Goal: Ask a question

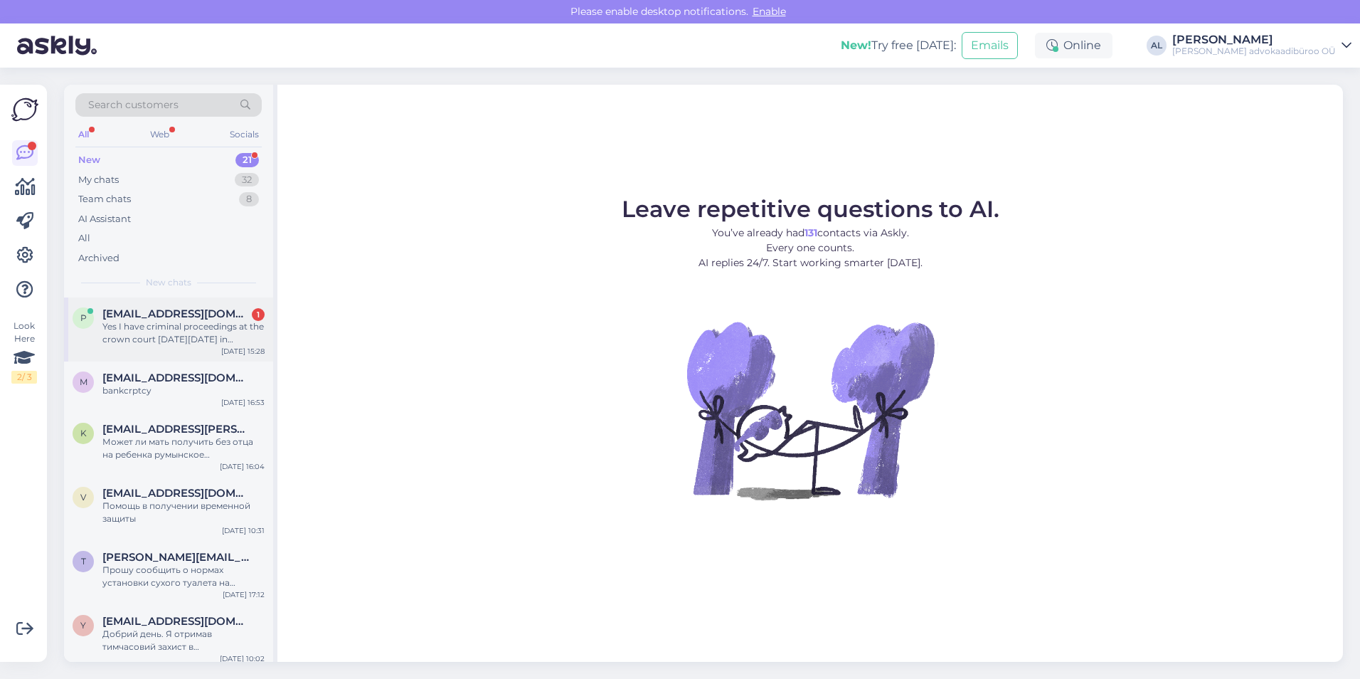
click at [161, 319] on span "[EMAIL_ADDRESS][DOMAIN_NAME]" at bounding box center [176, 313] width 148 height 13
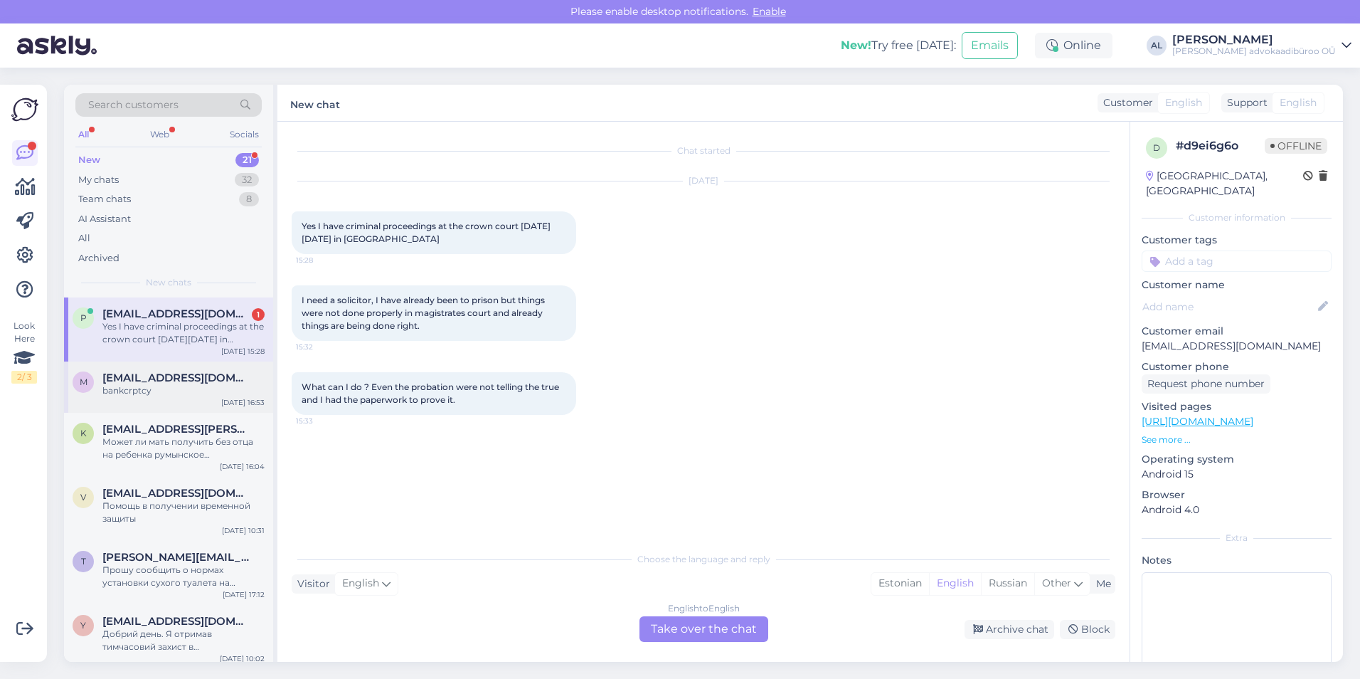
click at [152, 377] on span "[EMAIL_ADDRESS][DOMAIN_NAME]" at bounding box center [176, 377] width 148 height 13
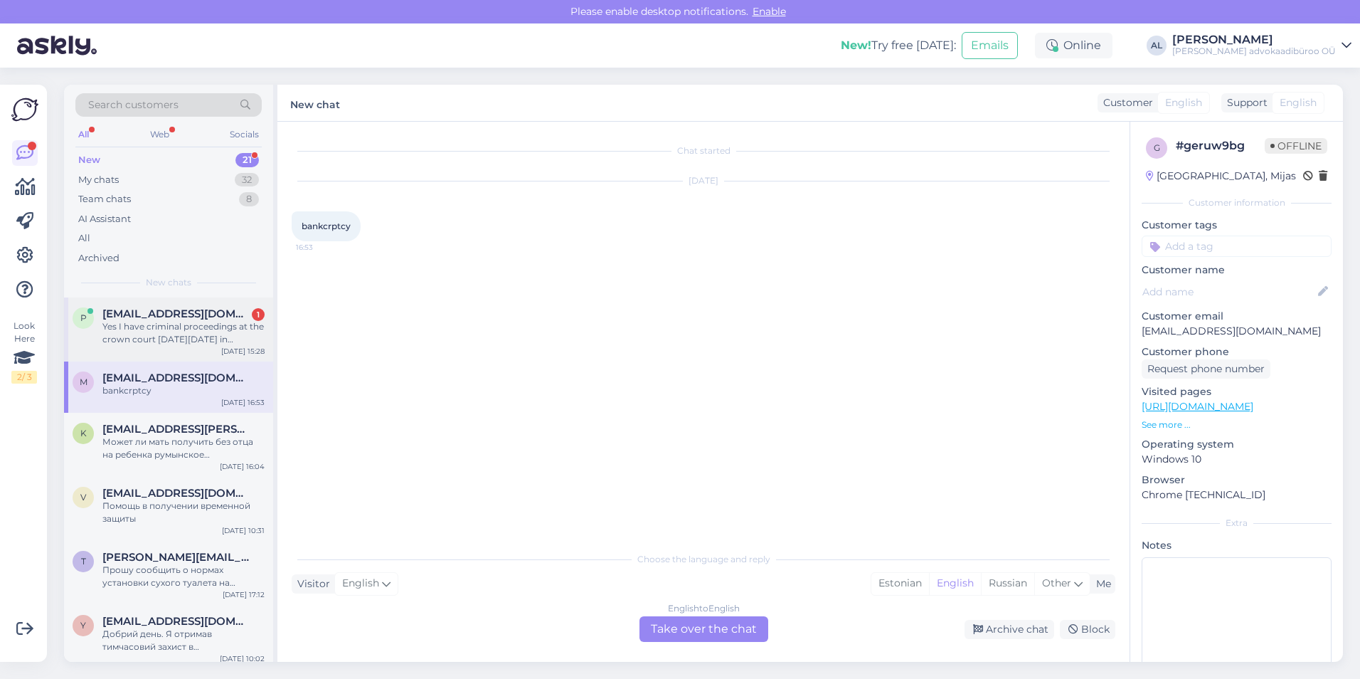
click at [156, 317] on span "[EMAIL_ADDRESS][DOMAIN_NAME]" at bounding box center [176, 313] width 148 height 13
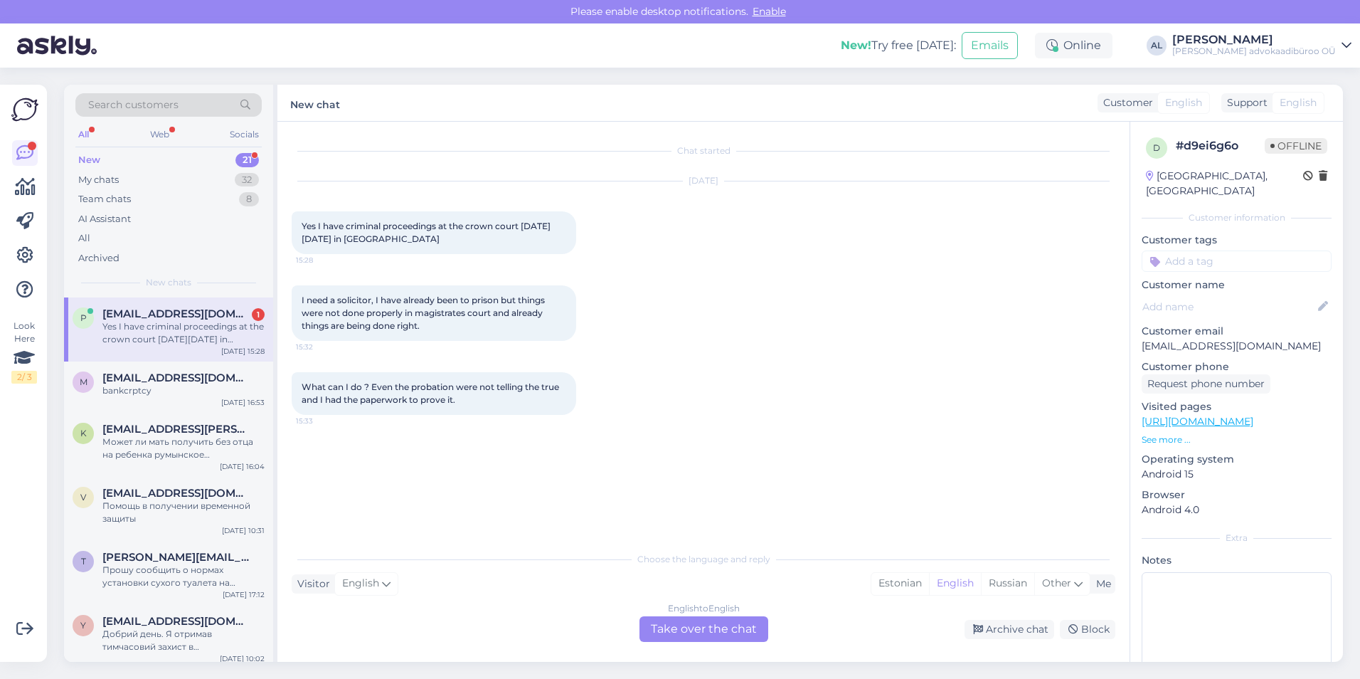
click at [88, 157] on div "New" at bounding box center [89, 160] width 22 height 14
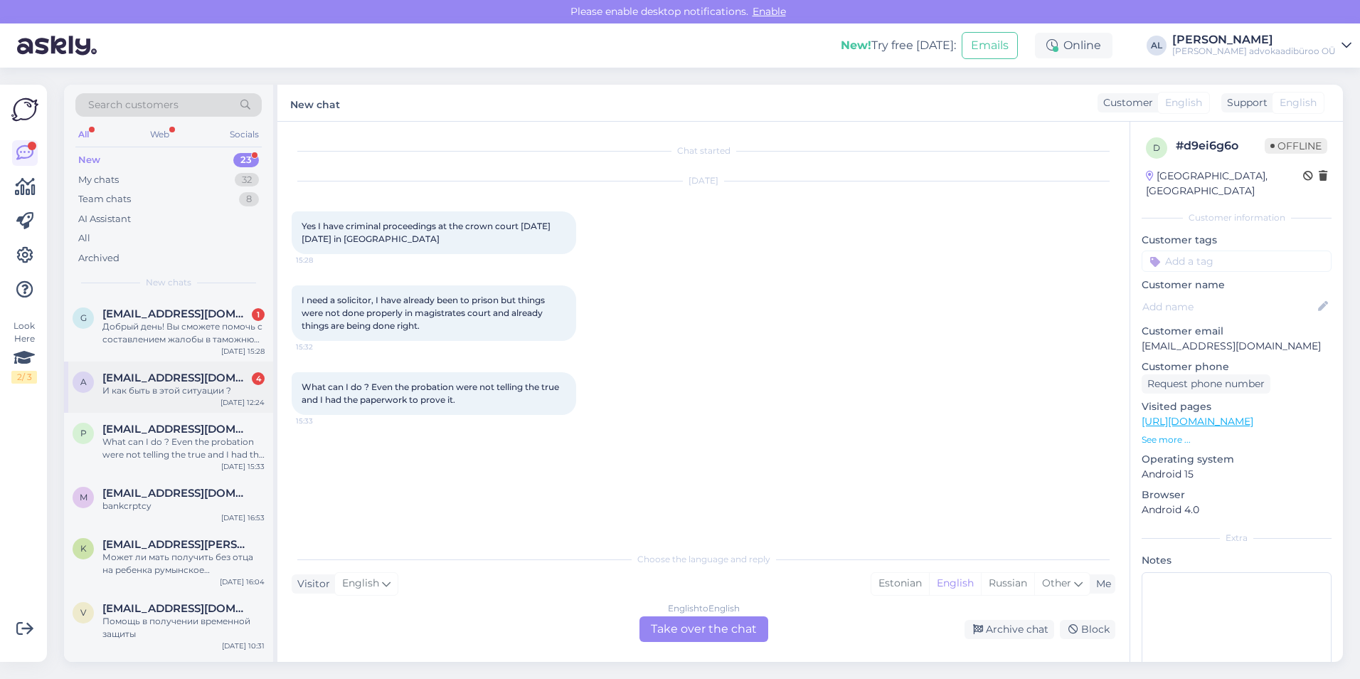
click at [189, 381] on span "[EMAIL_ADDRESS][DOMAIN_NAME]" at bounding box center [176, 377] width 148 height 13
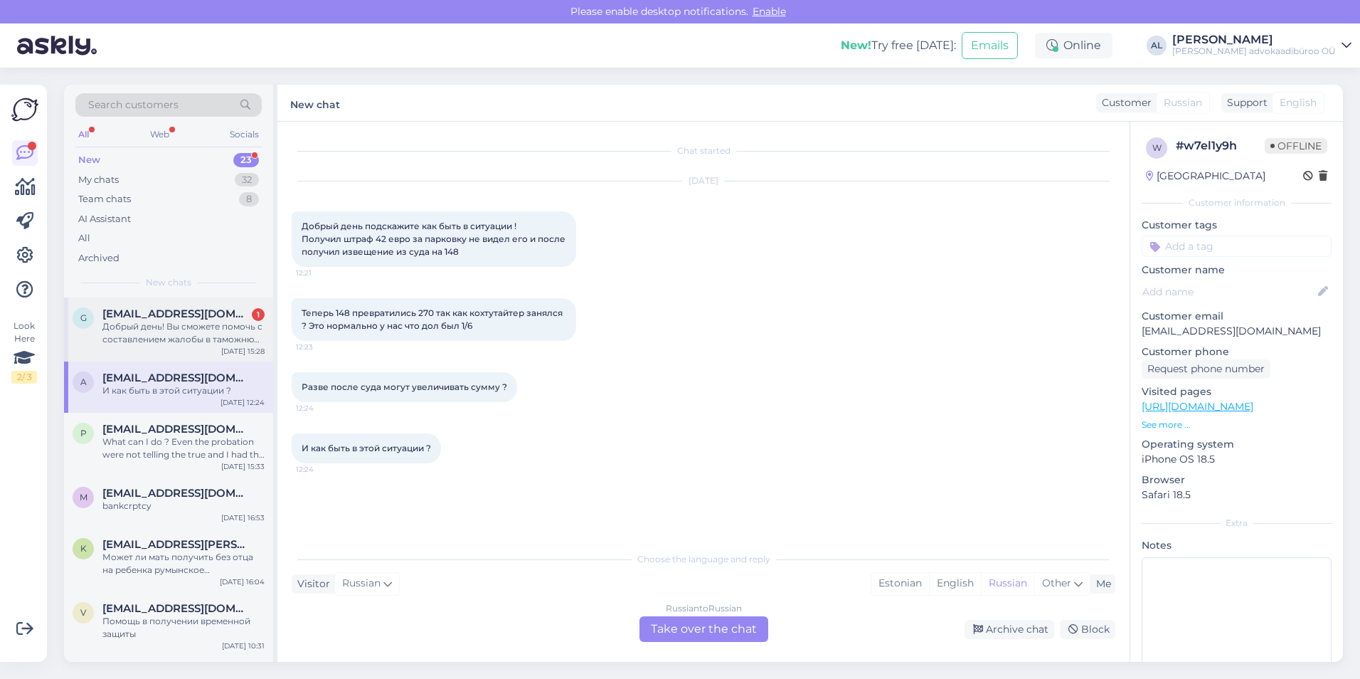
click at [166, 315] on span "[EMAIL_ADDRESS][DOMAIN_NAME]" at bounding box center [176, 313] width 148 height 13
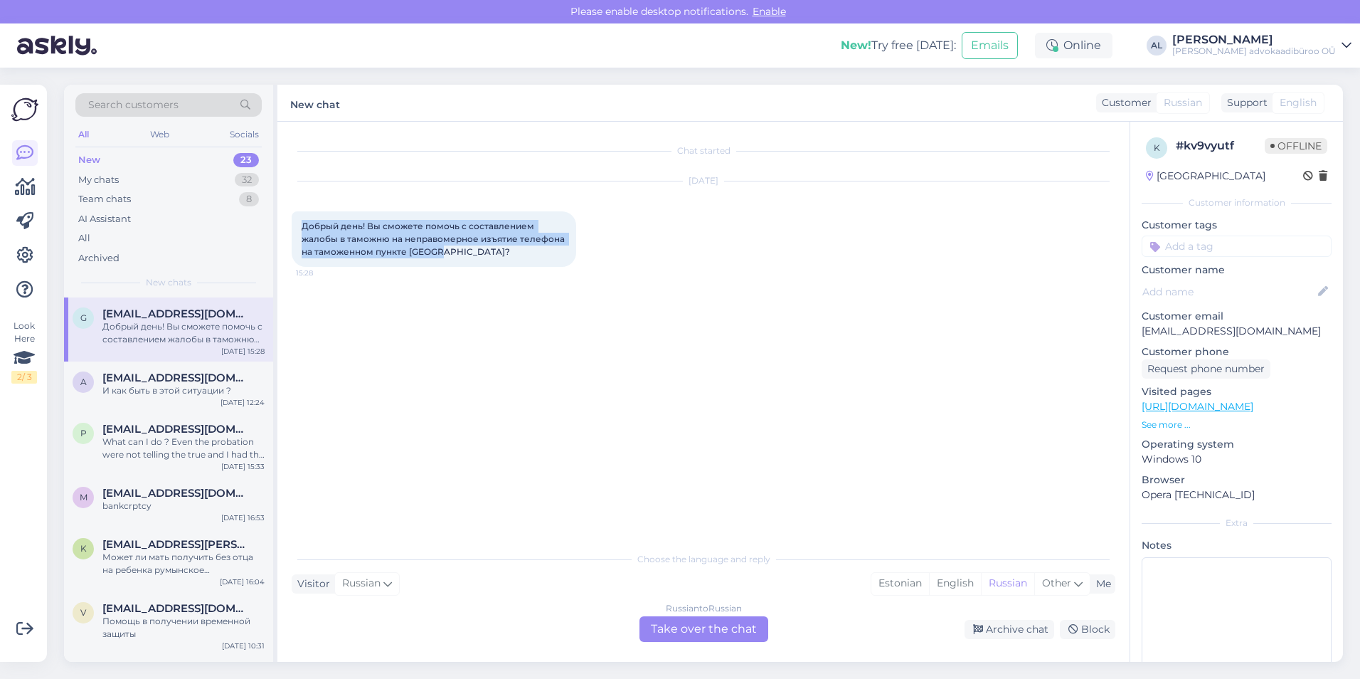
drag, startPoint x: 452, startPoint y: 251, endPoint x: 298, endPoint y: 218, distance: 157.8
click at [298, 218] on div "Добрый день! Вы сможете помочь с составлением жалобы в таможню на неправомерное…" at bounding box center [434, 238] width 284 height 55
drag, startPoint x: 298, startPoint y: 218, endPoint x: 390, endPoint y: 230, distance: 92.5
copy span "Добрый день! Вы сможете помочь с составлением жалобы в таможню на неправомерное…"
click at [175, 385] on div "И как быть в этой ситуации ?" at bounding box center [183, 390] width 162 height 13
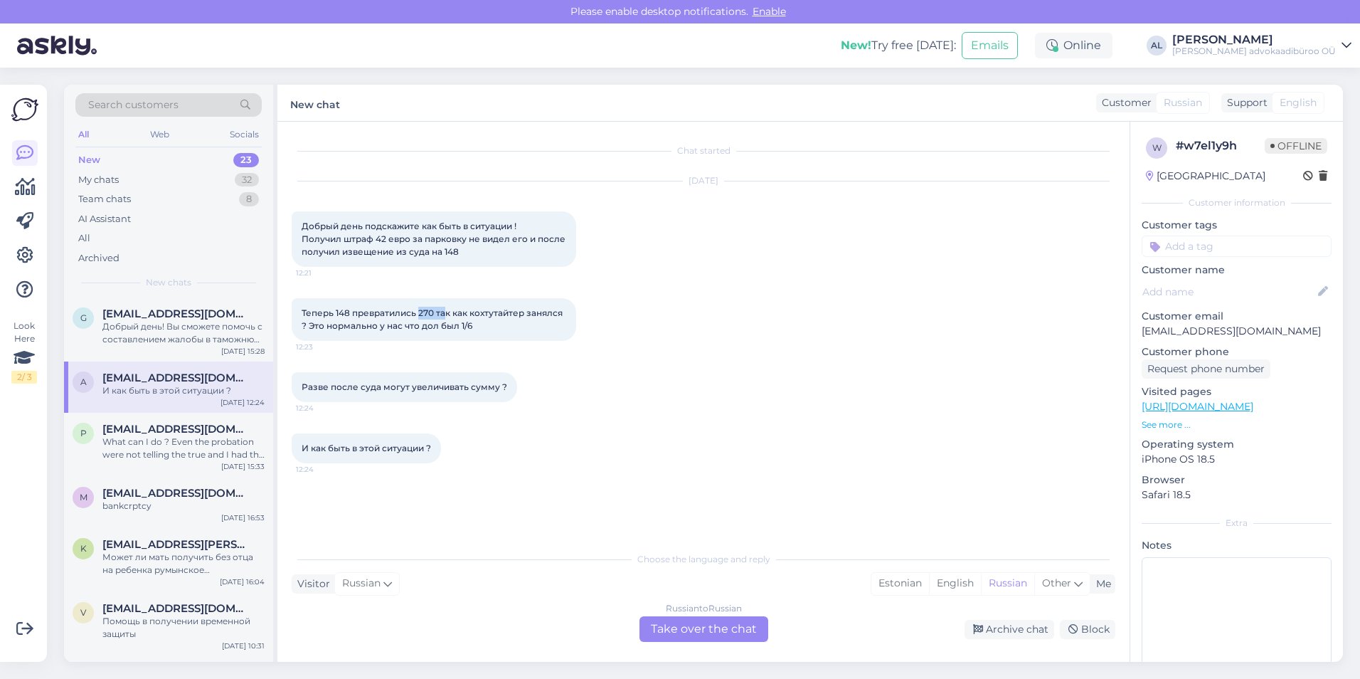
drag, startPoint x: 418, startPoint y: 309, endPoint x: 446, endPoint y: 314, distance: 28.1
click at [446, 314] on span "Теперь 148 превратились 270 так как кохтутайтер занялся ? Это нормально у нас ч…" at bounding box center [433, 318] width 263 height 23
drag, startPoint x: 446, startPoint y: 314, endPoint x: 645, endPoint y: 454, distance: 243.5
click at [645, 454] on div "И как быть в этой ситуации ? 12:24" at bounding box center [704, 447] width 824 height 61
drag, startPoint x: 377, startPoint y: 239, endPoint x: 387, endPoint y: 238, distance: 10.0
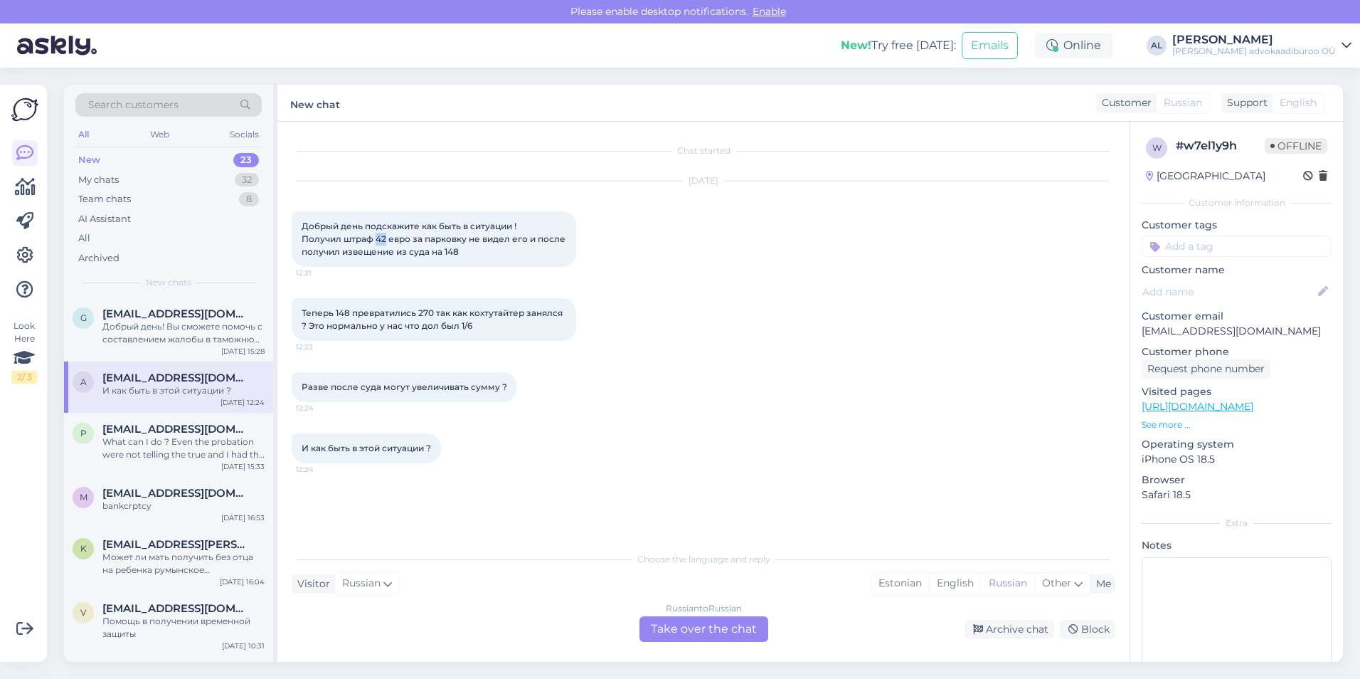
click at [387, 238] on span "Добрый день подскажите как быть в ситуации ! Получил штраф 42 евро за парковку …" at bounding box center [435, 238] width 266 height 36
drag, startPoint x: 387, startPoint y: 238, endPoint x: 338, endPoint y: 310, distance: 87.0
click at [338, 310] on span "Теперь 148 превратились 270 так как кохтутайтер занялся ? Это нормально у нас ч…" at bounding box center [433, 318] width 263 height 23
click at [745, 432] on div "И как быть в этой ситуации ? 12:24" at bounding box center [704, 447] width 824 height 61
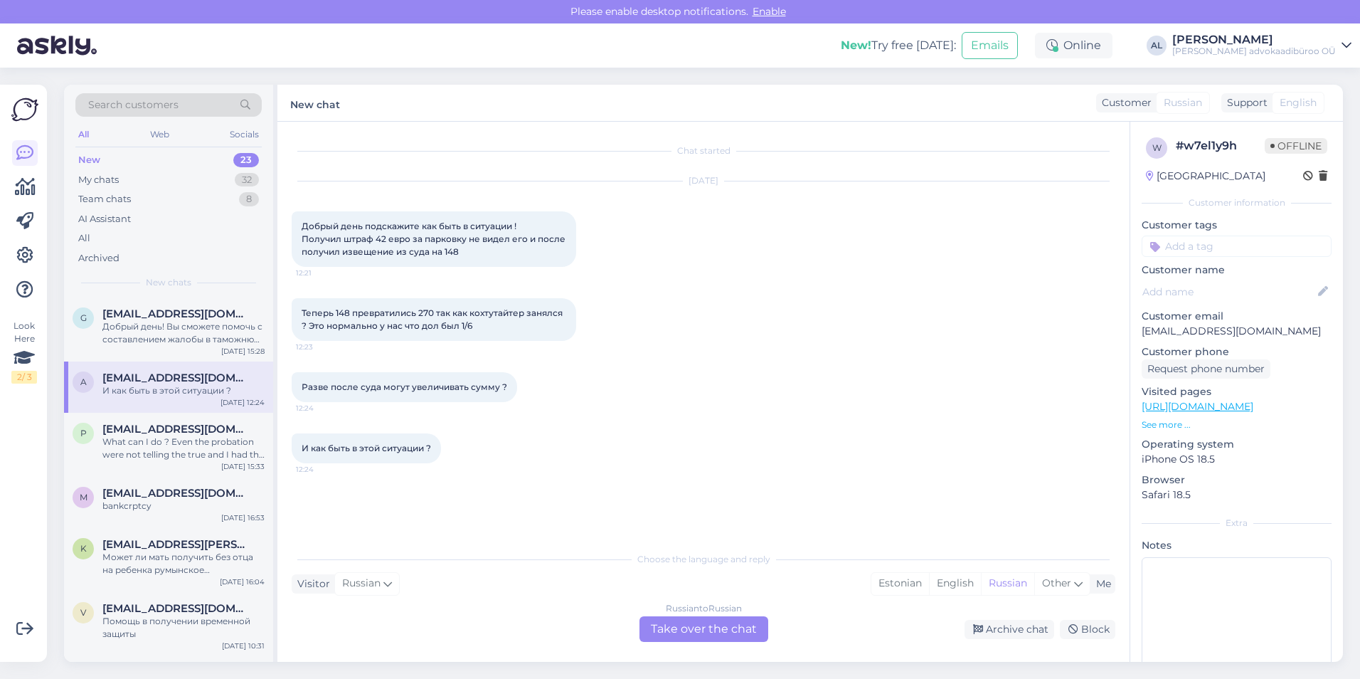
click at [1257, 329] on p "[EMAIL_ADDRESS][DOMAIN_NAME]" at bounding box center [1237, 331] width 190 height 15
click at [698, 179] on div "[DATE]" at bounding box center [704, 180] width 824 height 13
drag, startPoint x: 1260, startPoint y: 331, endPoint x: 1142, endPoint y: 336, distance: 117.5
click at [1142, 336] on p "[EMAIL_ADDRESS][DOMAIN_NAME]" at bounding box center [1237, 331] width 190 height 15
copy p "[EMAIL_ADDRESS][DOMAIN_NAME]"
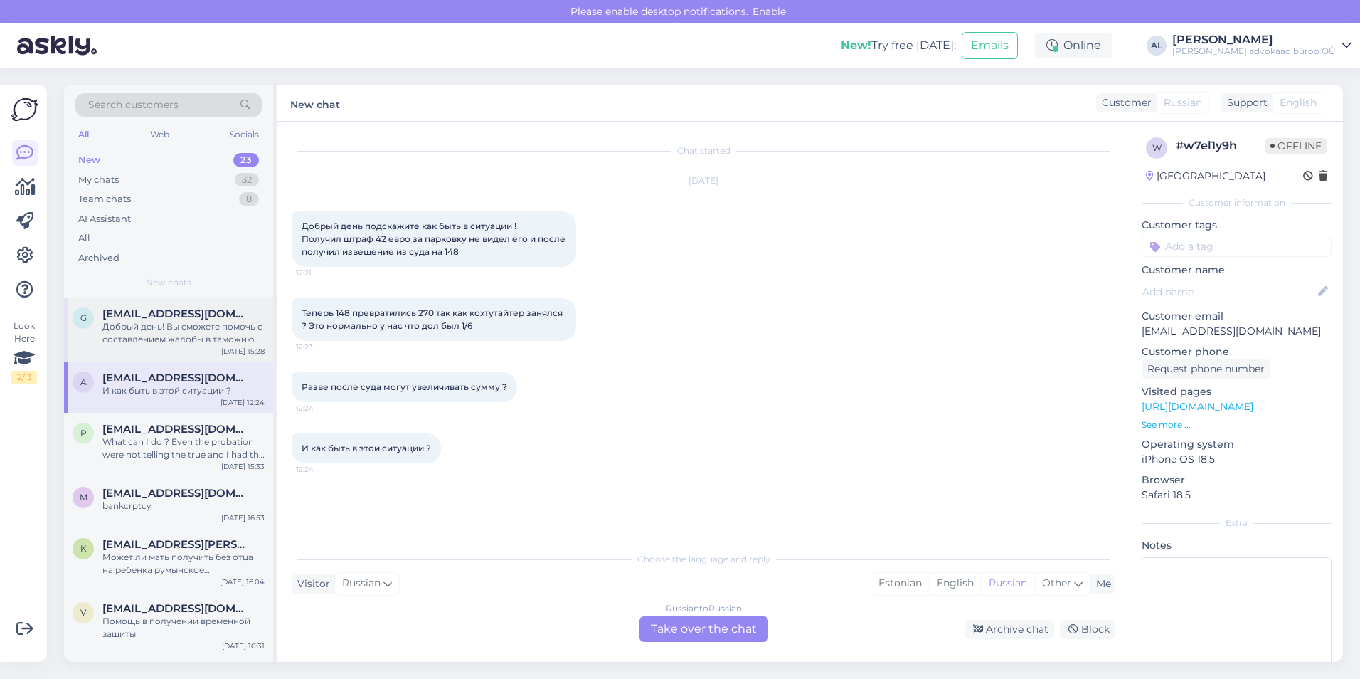
click at [180, 323] on div "Добрый день! Вы сможете помочь с составлением жалобы в таможню на неправомерное…" at bounding box center [183, 333] width 162 height 26
